Goal: Information Seeking & Learning: Understand process/instructions

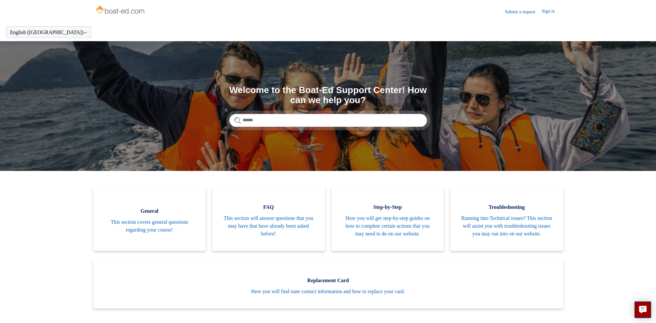
click at [551, 10] on link "Sign in" at bounding box center [551, 12] width 19 height 8
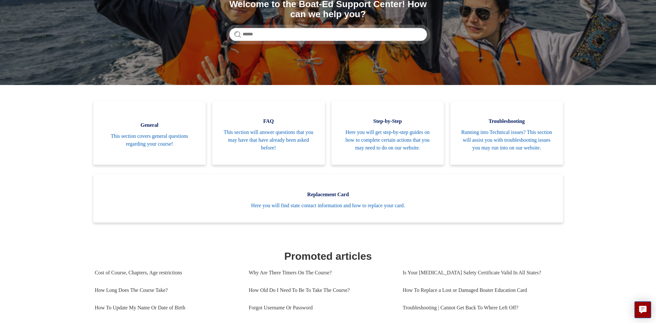
scroll to position [97, 0]
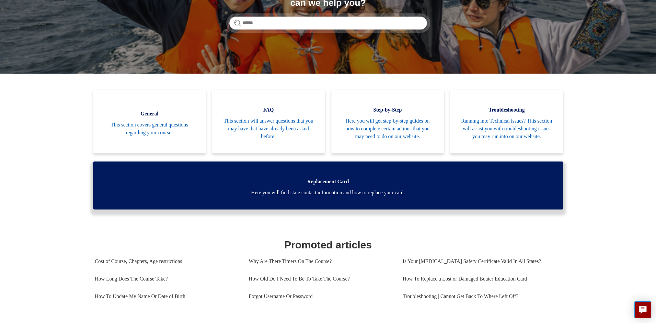
click at [146, 217] on ul "General This section covers general questions regarding your course! FAQ This s…" at bounding box center [328, 155] width 476 height 131
click at [315, 193] on link "Replacement Card Here you will find state contact information and how to replac…" at bounding box center [328, 185] width 470 height 48
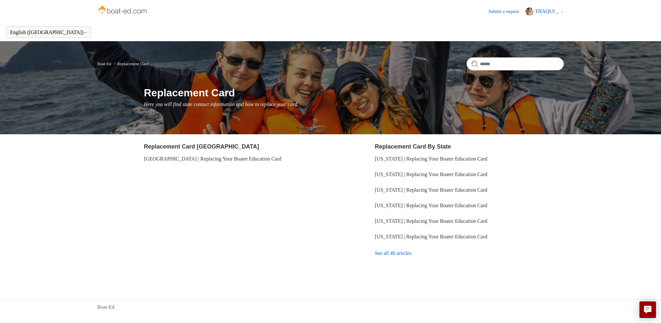
click at [385, 255] on link "See all 49 articles" at bounding box center [469, 252] width 189 height 17
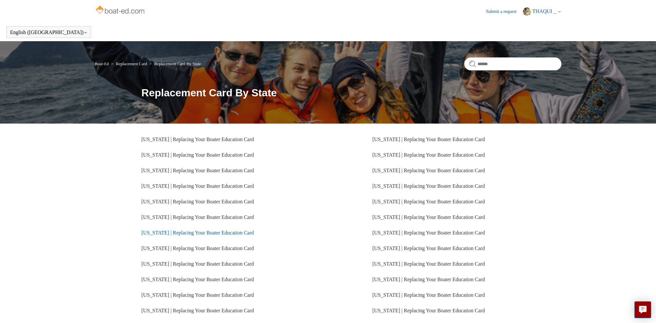
click at [215, 232] on link "Pennsylvania | Replacing Your Boater Education Card" at bounding box center [198, 233] width 112 height 6
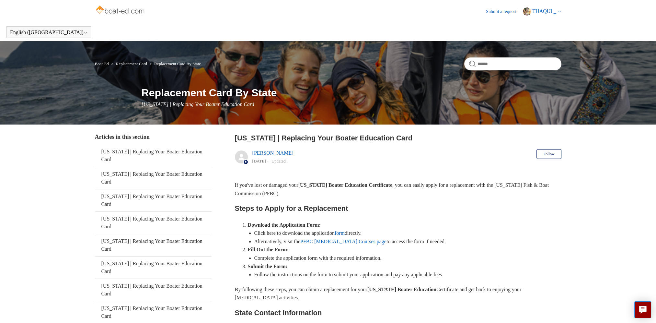
click at [555, 11] on span "THAQUI _" at bounding box center [544, 11] width 24 height 6
click at [546, 34] on link "My profile" at bounding box center [550, 36] width 54 height 11
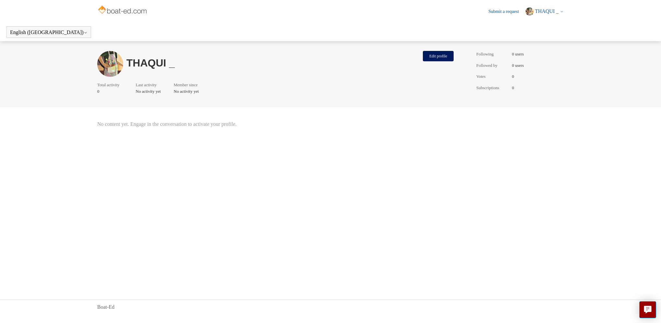
click at [549, 17] on header "Submit a request THAQUI _ My activities My profile Sign out" at bounding box center [330, 11] width 467 height 23
click at [549, 10] on span "THAQUI _" at bounding box center [547, 11] width 24 height 6
click at [551, 22] on link "My activities" at bounding box center [553, 24] width 54 height 11
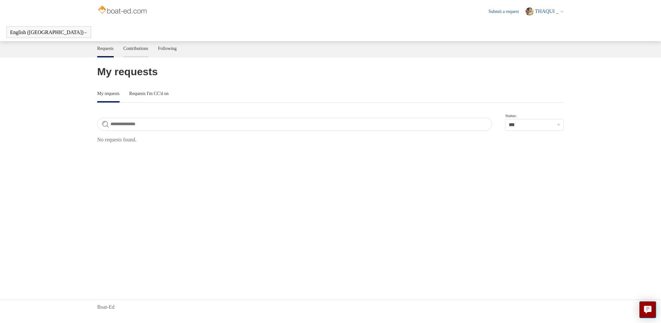
click at [143, 49] on link "Contributions" at bounding box center [135, 48] width 25 height 14
click at [173, 52] on link "Following" at bounding box center [167, 48] width 19 height 14
click at [112, 49] on link "Requests" at bounding box center [105, 48] width 17 height 14
click at [542, 12] on span "THAQUI _" at bounding box center [547, 11] width 24 height 6
click at [546, 48] on link "Sign out" at bounding box center [553, 47] width 54 height 11
